Goal: Information Seeking & Learning: Learn about a topic

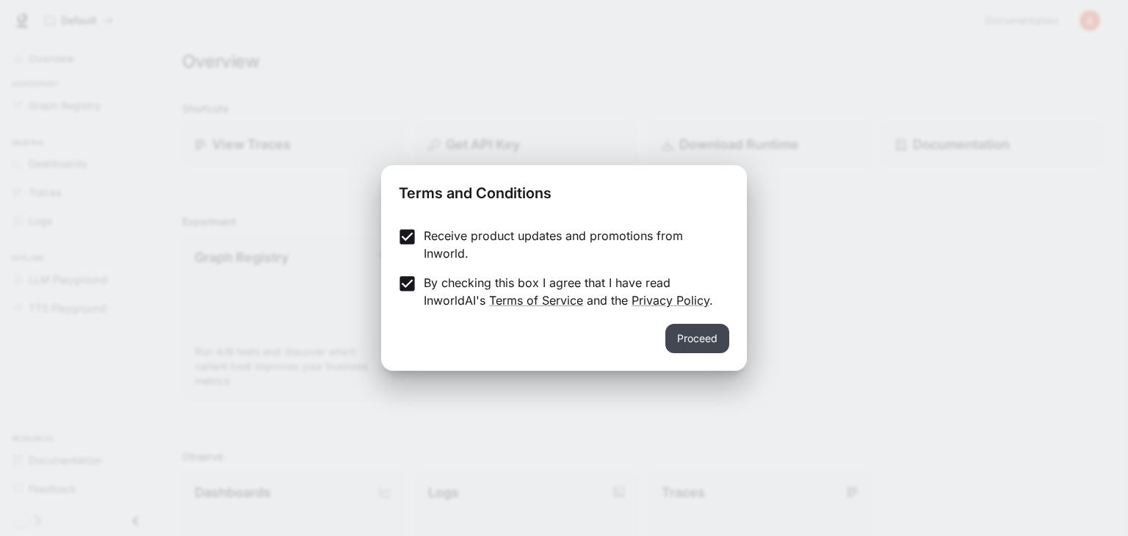
click at [694, 330] on button "Proceed" at bounding box center [698, 338] width 64 height 29
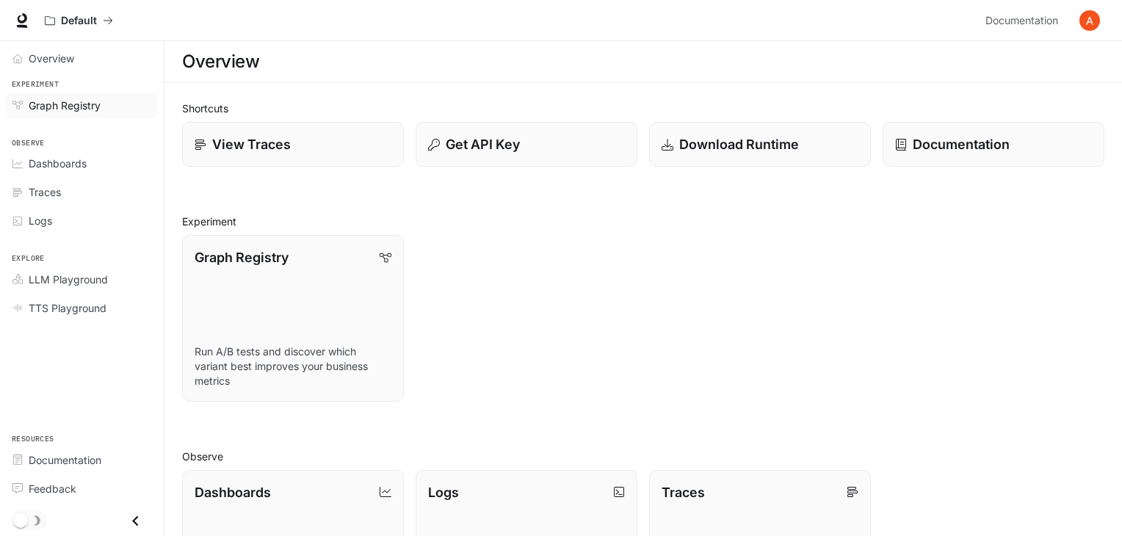
click at [79, 105] on span "Graph Registry" at bounding box center [65, 105] width 72 height 15
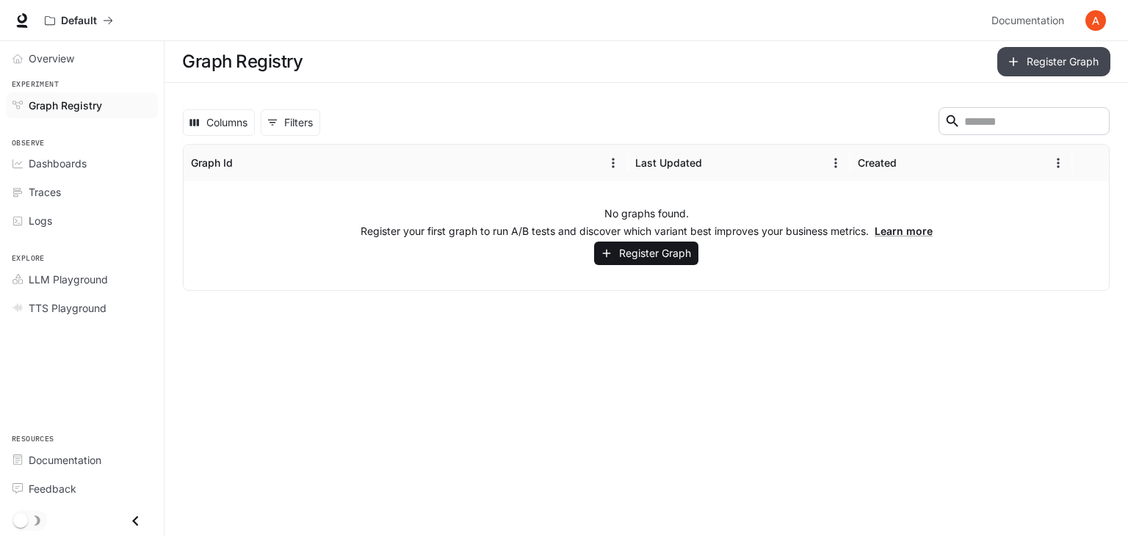
click at [1055, 60] on button "Register Graph" at bounding box center [1054, 61] width 113 height 29
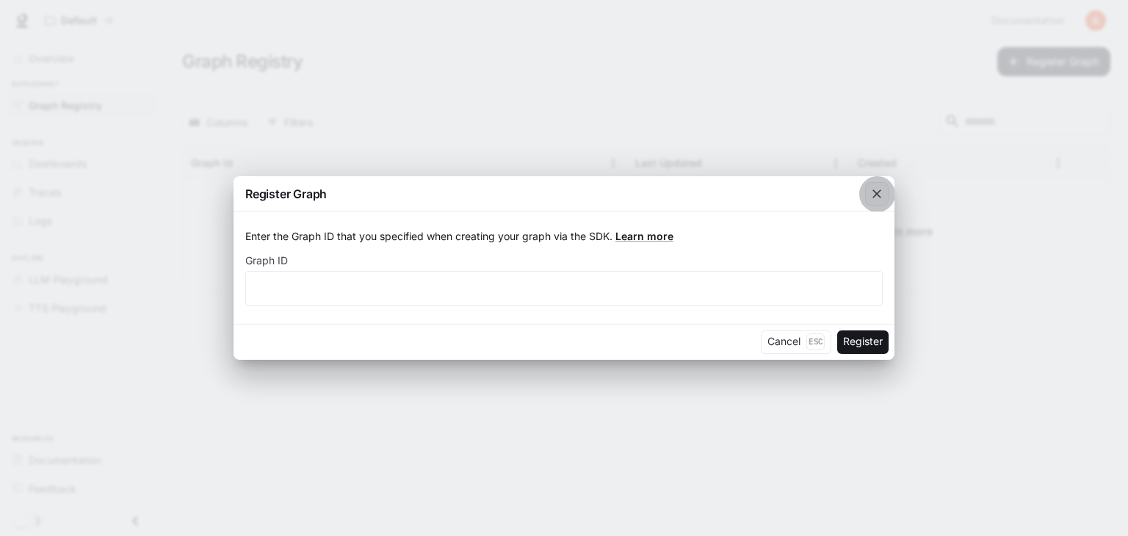
click at [873, 196] on icon "button" at bounding box center [877, 194] width 15 height 15
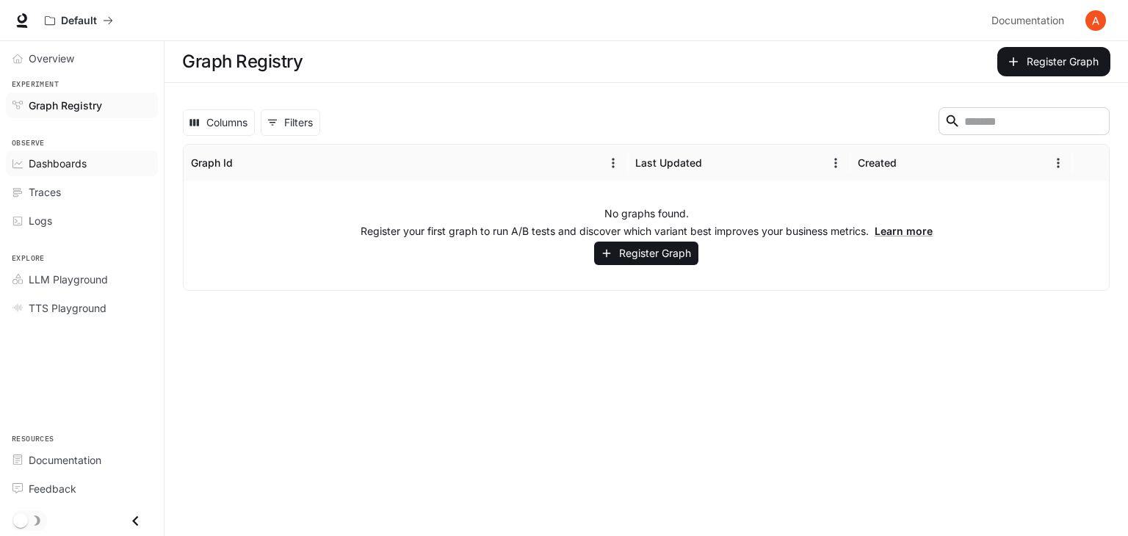
click at [88, 164] on div "Dashboards" at bounding box center [90, 163] width 123 height 15
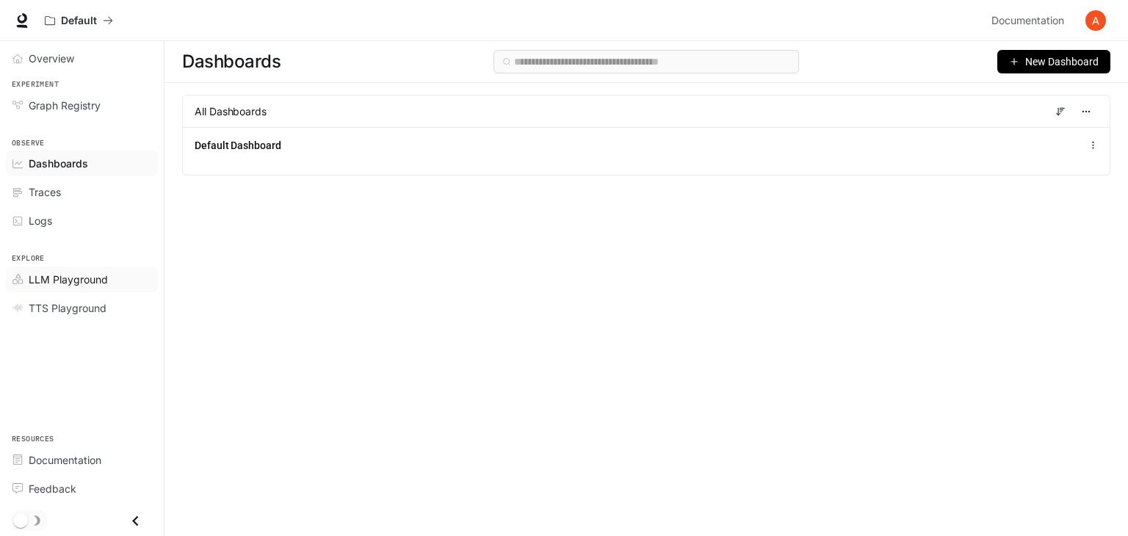
click at [90, 280] on span "LLM Playground" at bounding box center [68, 279] width 79 height 15
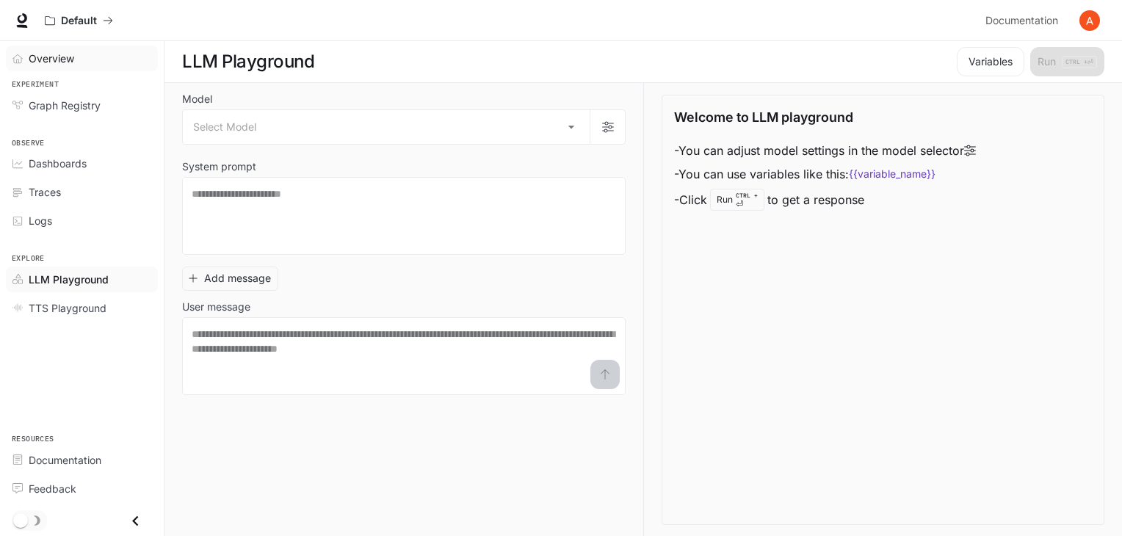
click at [71, 64] on span "Overview" at bounding box center [52, 58] width 46 height 15
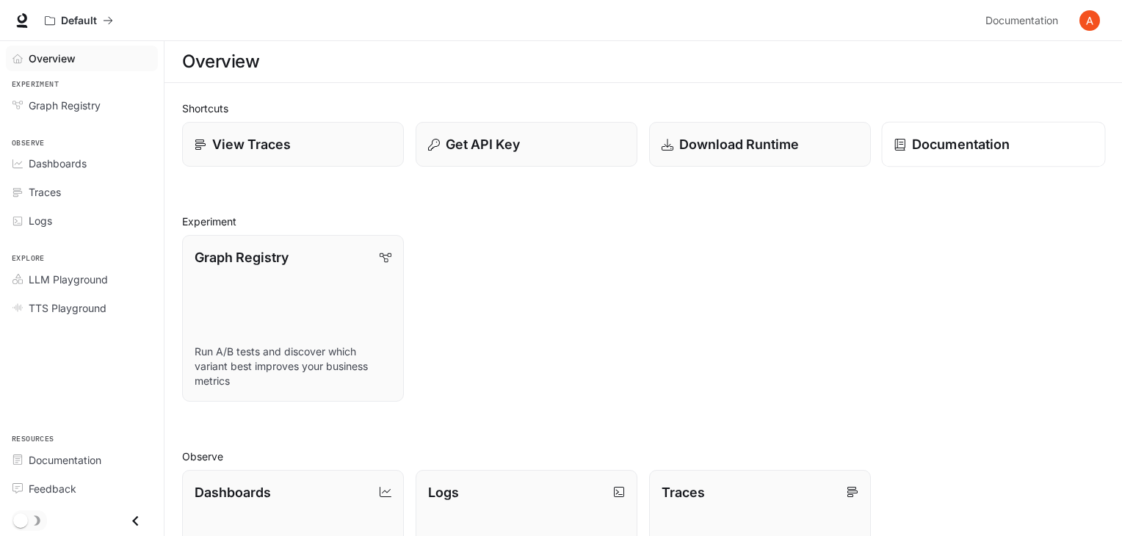
click at [951, 142] on p "Documentation" at bounding box center [961, 144] width 98 height 20
